Goal: Task Accomplishment & Management: Complete application form

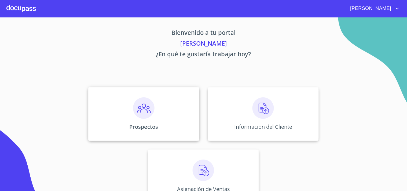
click at [141, 113] on img at bounding box center [143, 107] width 21 height 21
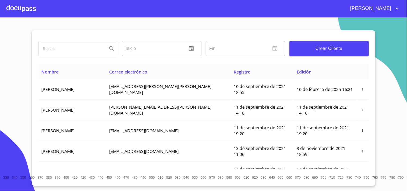
click at [311, 50] on span "Crear Cliente" at bounding box center [329, 49] width 71 height 8
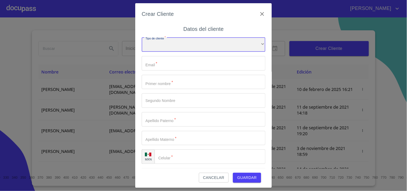
click at [208, 39] on div "​" at bounding box center [204, 45] width 124 height 14
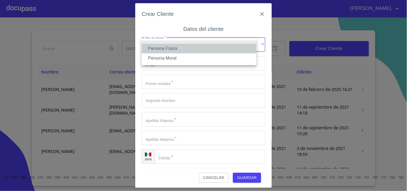
click at [179, 49] on li "Persona Física" at bounding box center [199, 49] width 115 height 10
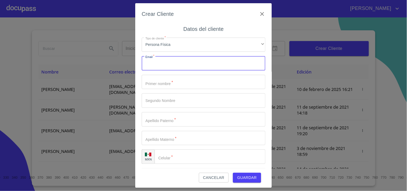
click at [160, 63] on input "Tipo de cliente   *" at bounding box center [204, 63] width 124 height 14
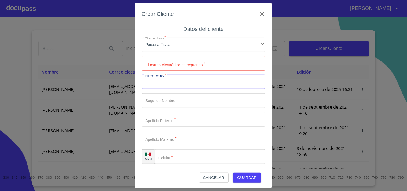
click at [203, 80] on input "Tipo de cliente   *" at bounding box center [204, 82] width 124 height 14
type input "[PERSON_NAME]"
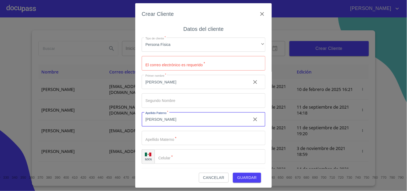
type input "[PERSON_NAME]"
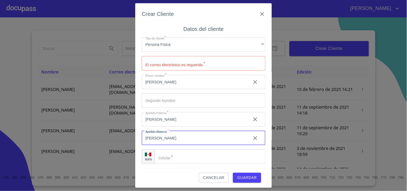
type input "[PERSON_NAME]"
click at [183, 159] on input "Tipo de cliente   *" at bounding box center [209, 156] width 111 height 14
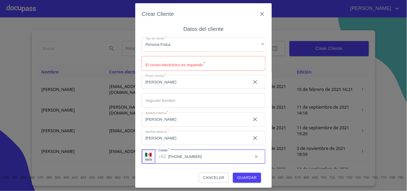
scroll to position [1, 0]
type input "[PHONE_NUMBER]"
click at [176, 58] on input "Tipo de cliente   *" at bounding box center [204, 62] width 124 height 14
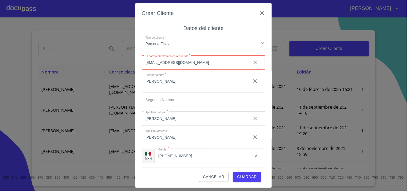
type input "[EMAIL_ADDRESS][DOMAIN_NAME]"
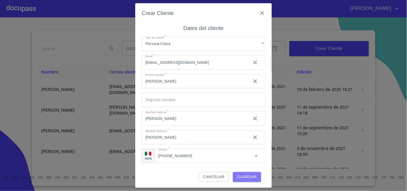
click at [233, 176] on button "Guardar" at bounding box center [247, 177] width 28 height 10
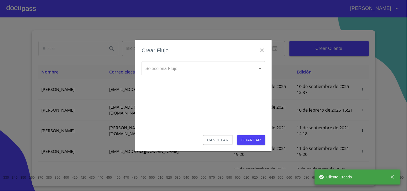
click at [180, 72] on body "MITZI Inicio ​ Fin ​ Crear Cliente Nombre Correo electrónico Registro Edición A…" at bounding box center [203, 95] width 407 height 191
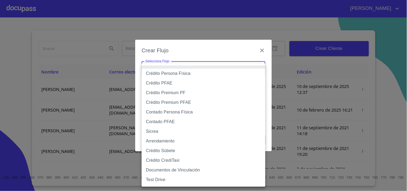
click at [173, 112] on li "Contado Persona Física" at bounding box center [204, 112] width 124 height 10
type input "60bf975b0d9865ccc2471536"
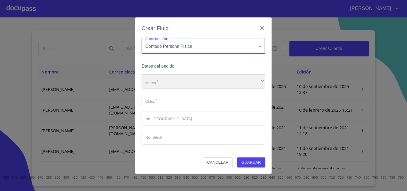
click at [171, 84] on div "​" at bounding box center [204, 81] width 124 height 14
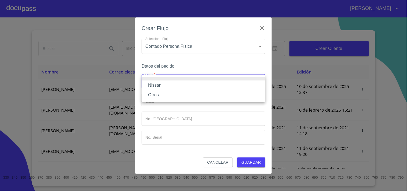
click at [166, 84] on li "Nissan" at bounding box center [204, 85] width 124 height 10
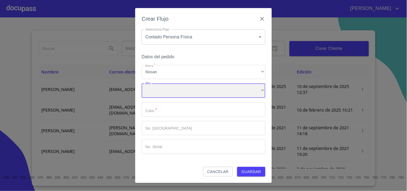
drag, startPoint x: 162, startPoint y: 88, endPoint x: 163, endPoint y: 91, distance: 3.7
click at [163, 91] on div "​" at bounding box center [204, 90] width 124 height 14
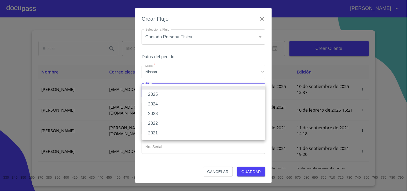
drag, startPoint x: 157, startPoint y: 103, endPoint x: 164, endPoint y: 97, distance: 9.2
click at [157, 103] on li "2024" at bounding box center [204, 104] width 124 height 10
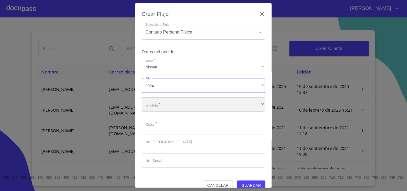
click at [167, 106] on div "​" at bounding box center [204, 104] width 124 height 14
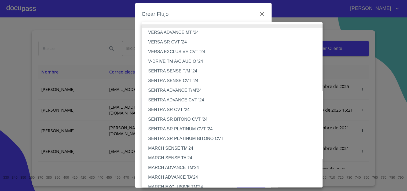
scroll to position [265, 0]
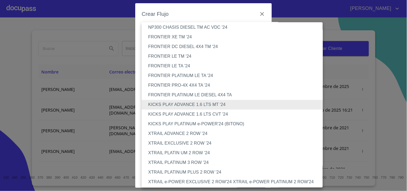
click at [187, 144] on li "XTRAIL EXCLUSIVE 2 ROW '24" at bounding box center [234, 144] width 185 height 10
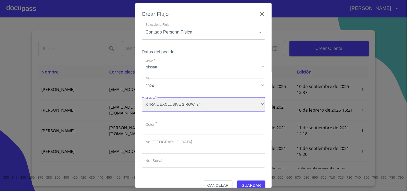
click at [192, 106] on div "XTRAIL EXCLUSIVE 2 ROW '24" at bounding box center [204, 104] width 124 height 14
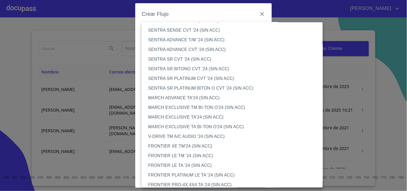
scroll to position [603, 0]
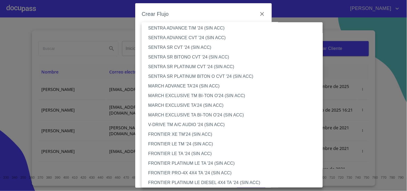
click at [283, 17] on div at bounding box center [203, 95] width 407 height 191
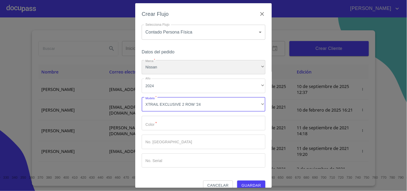
click at [173, 63] on div "Nissan" at bounding box center [204, 67] width 124 height 14
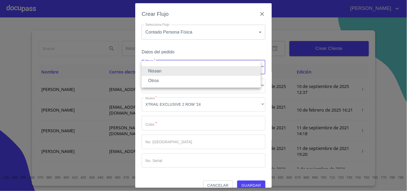
click at [159, 80] on li "Otros" at bounding box center [201, 81] width 119 height 10
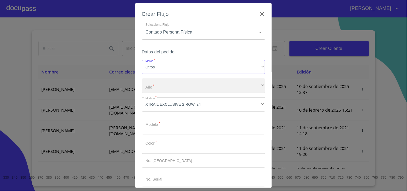
click at [161, 84] on div "​" at bounding box center [204, 86] width 124 height 14
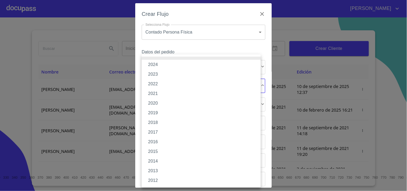
click at [169, 65] on li "2024" at bounding box center [201, 65] width 119 height 10
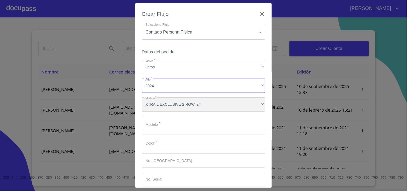
click at [204, 103] on div "XTRAIL EXCLUSIVE 2 ROW '24" at bounding box center [204, 104] width 124 height 14
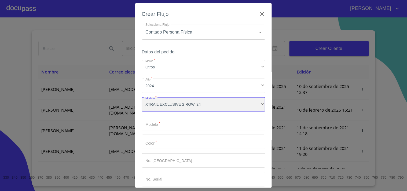
click at [242, 103] on div "XTRAIL EXCLUSIVE 2 ROW '24" at bounding box center [204, 104] width 124 height 14
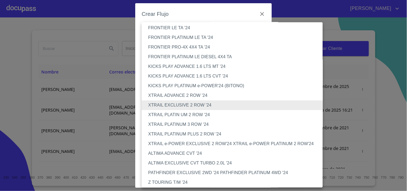
click at [169, 85] on li "KICKS PLAY PLATINUM e-POWER'24 (BITONO)" at bounding box center [234, 86] width 185 height 10
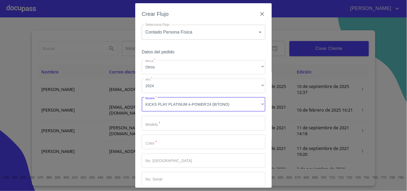
click at [199, 124] on input "Marca   *" at bounding box center [204, 123] width 124 height 14
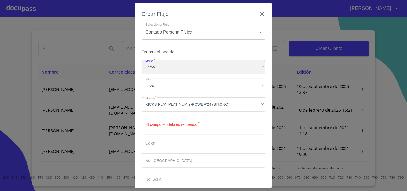
click at [181, 68] on div "Otros" at bounding box center [204, 67] width 124 height 14
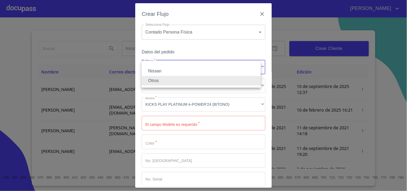
click at [166, 71] on li "Nissan" at bounding box center [201, 71] width 119 height 10
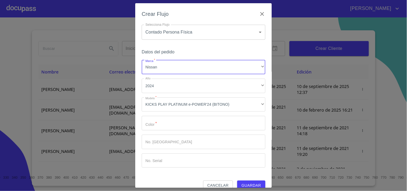
click at [199, 119] on input "Marca   *" at bounding box center [204, 123] width 124 height 14
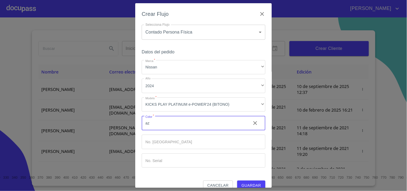
type input "a"
type input "AZUL ZAFIRO"
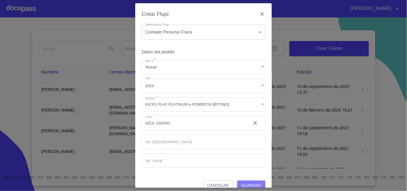
click at [244, 184] on span "Guardar" at bounding box center [251, 185] width 20 height 7
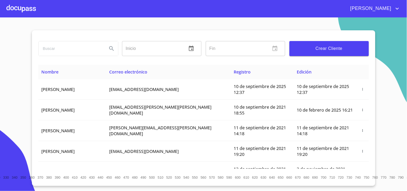
click at [395, 8] on icon "account of current user" at bounding box center [397, 8] width 6 height 6
click at [395, 13] on li "Salir" at bounding box center [391, 11] width 17 height 10
